Goal: Information Seeking & Learning: Learn about a topic

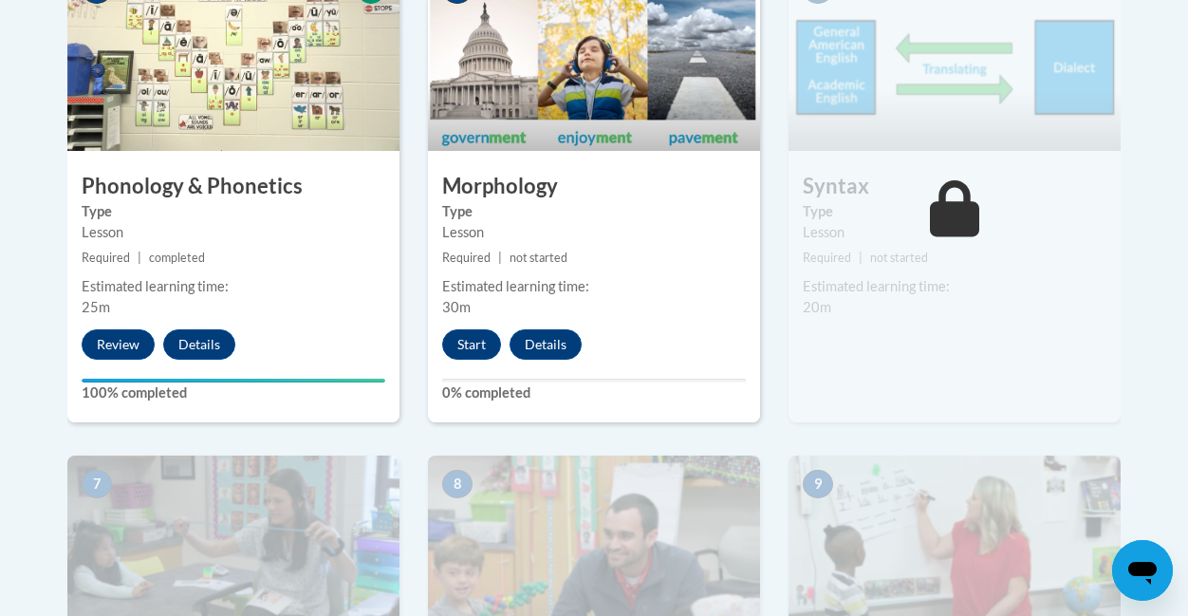
scroll to position [1308, 0]
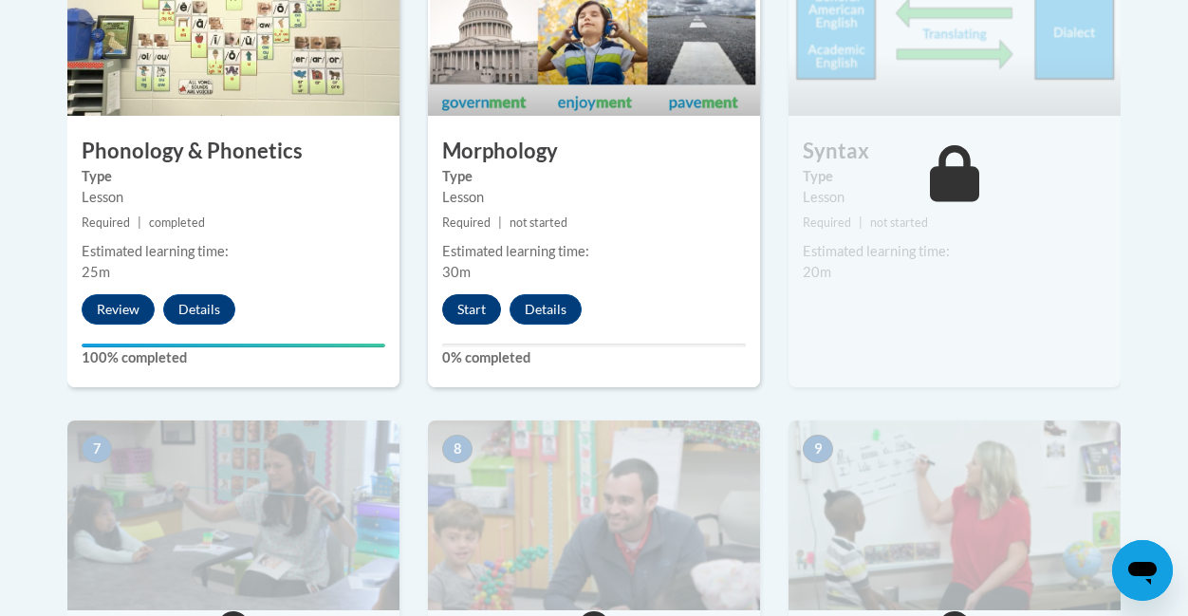
click at [487, 306] on button "Start" at bounding box center [471, 309] width 59 height 30
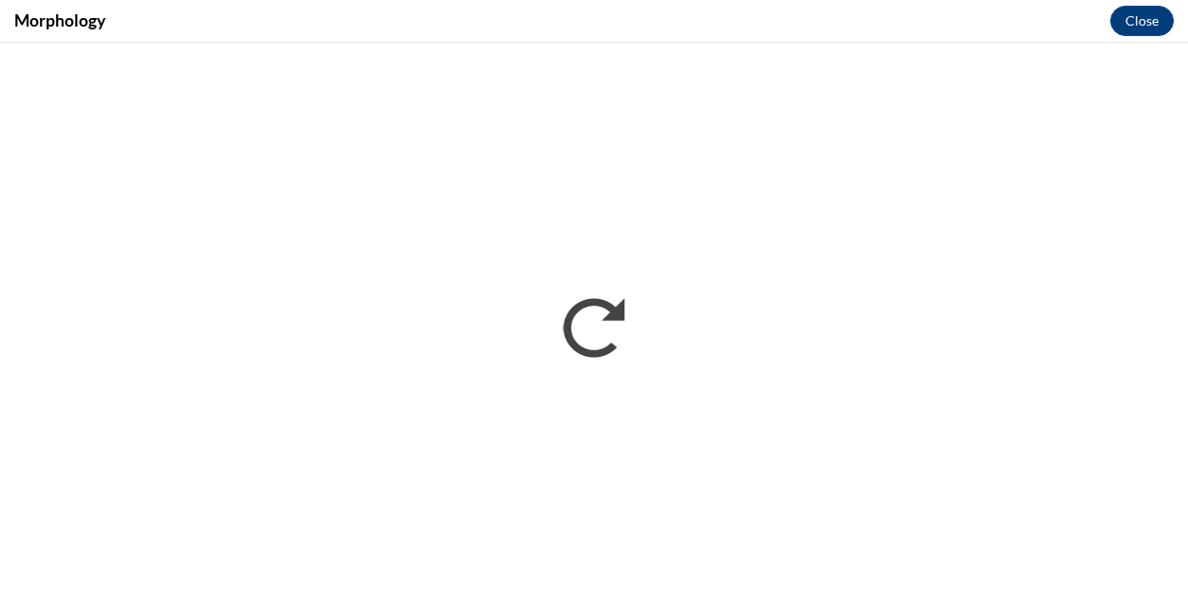
scroll to position [0, 0]
